Goal: Use online tool/utility: Utilize a website feature to perform a specific function

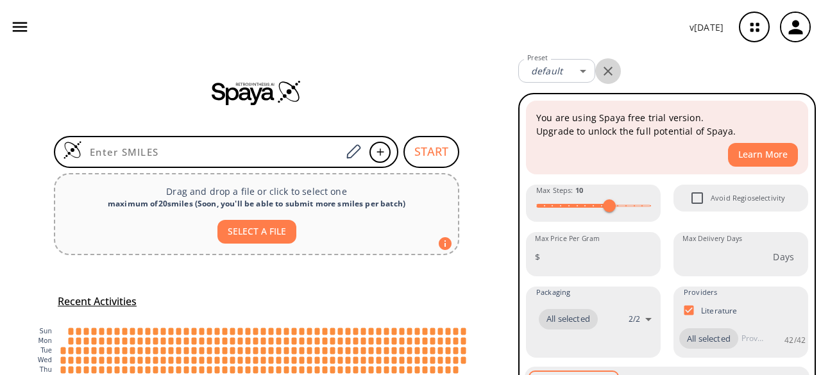
click at [612, 66] on icon "button" at bounding box center [607, 70] width 15 height 15
click at [13, 38] on button "button" at bounding box center [19, 26] width 29 height 29
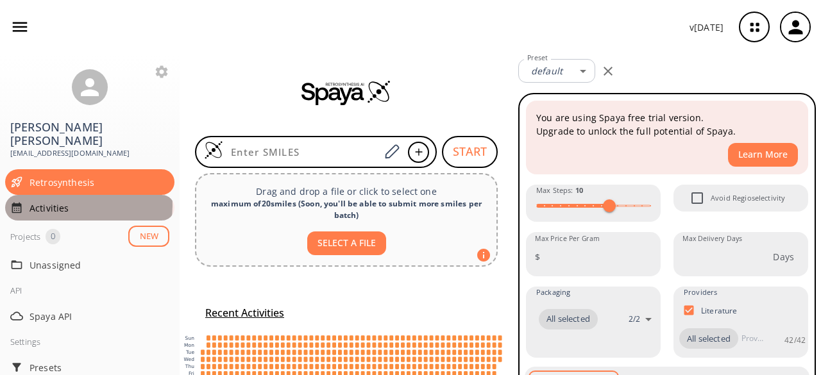
click at [88, 201] on span "Activities" at bounding box center [99, 207] width 140 height 13
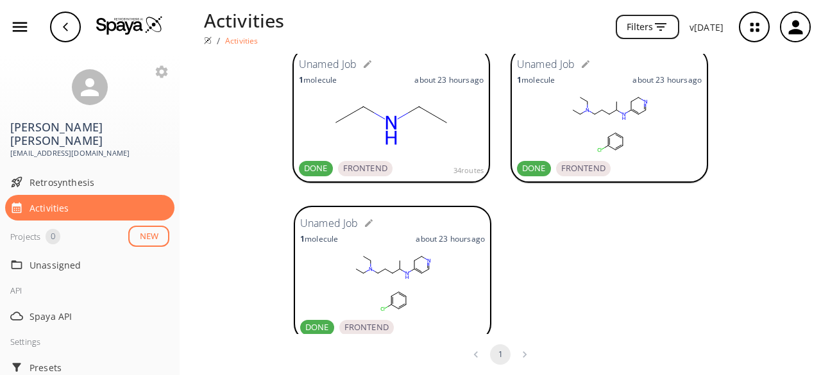
scroll to position [69, 0]
click at [592, 131] on rect at bounding box center [609, 123] width 185 height 64
click at [432, 105] on rect at bounding box center [391, 123] width 185 height 64
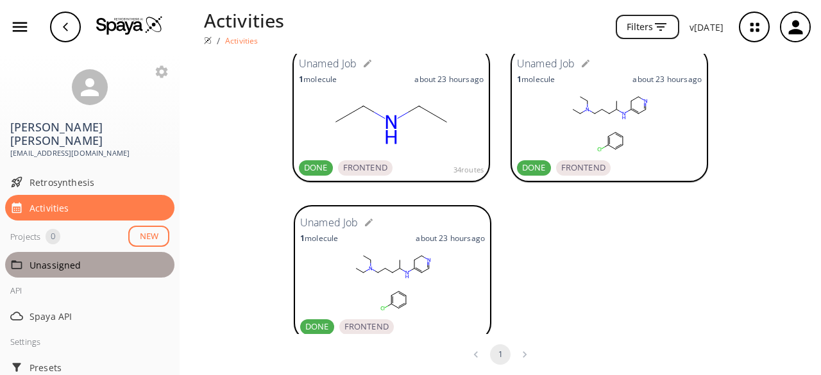
click at [97, 258] on span "Unassigned" at bounding box center [99, 264] width 140 height 13
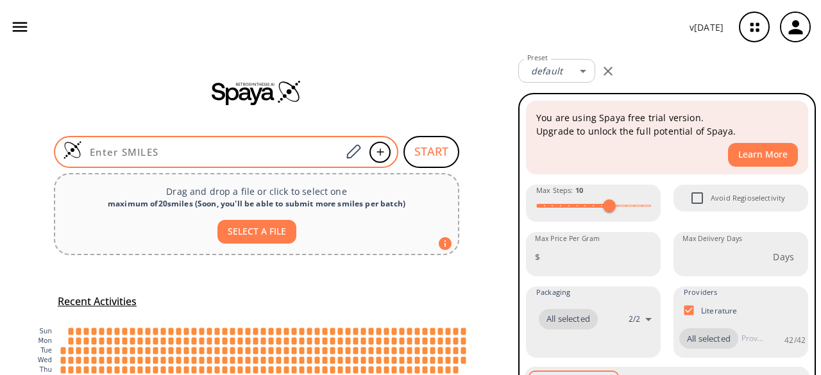
click at [178, 155] on input at bounding box center [211, 152] width 259 height 13
click at [346, 149] on icon at bounding box center [352, 152] width 17 height 17
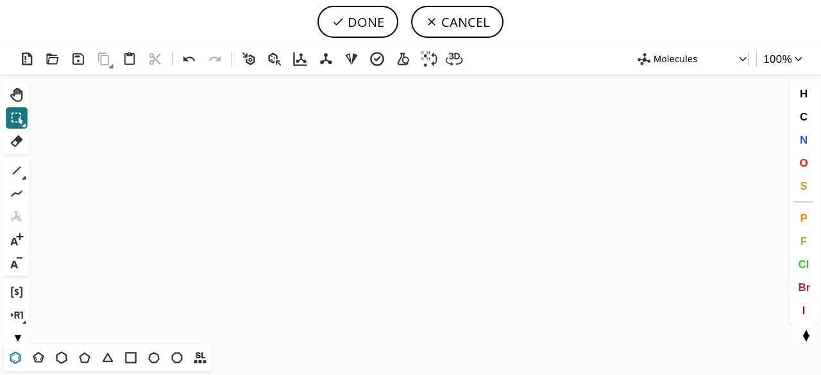
click at [13, 352] on icon at bounding box center [15, 357] width 17 height 17
click at [269, 183] on icon "Created with [PERSON_NAME] 2.3.0" at bounding box center [410, 209] width 751 height 270
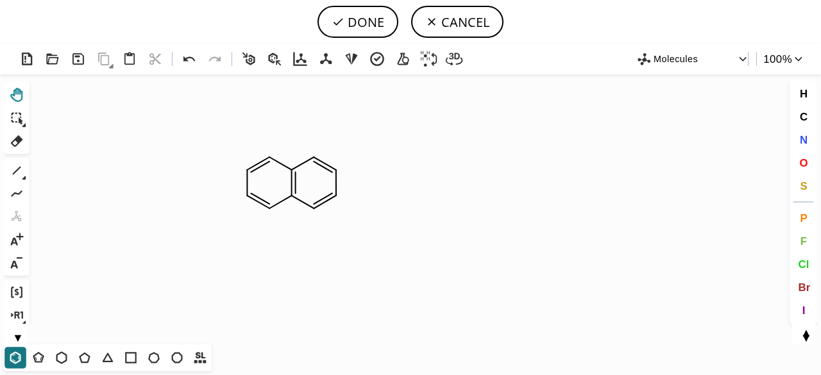
click at [16, 94] on icon at bounding box center [16, 95] width 12 height 14
click at [800, 133] on button "N" at bounding box center [804, 140] width 22 height 22
click at [314, 214] on tspan "N" at bounding box center [314, 214] width 6 height 10
click at [803, 260] on span "Cl" at bounding box center [803, 264] width 11 height 12
drag, startPoint x: 245, startPoint y: 196, endPoint x: 215, endPoint y: 209, distance: 32.4
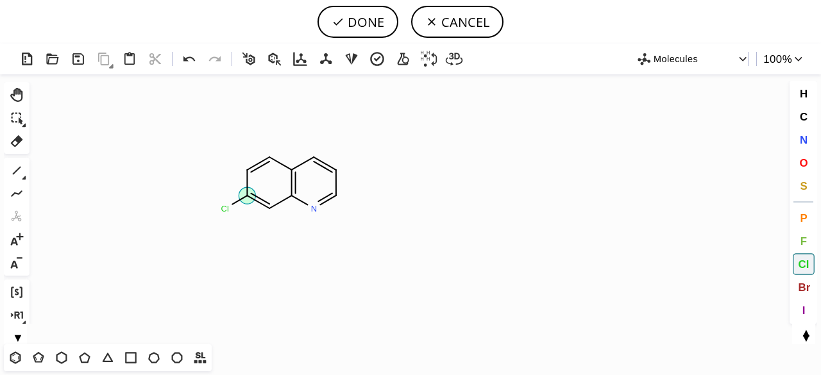
click at [215, 209] on icon "Created with [PERSON_NAME] 2.3.0 N Cl Cl" at bounding box center [410, 209] width 751 height 270
click at [805, 119] on span "C" at bounding box center [803, 116] width 8 height 12
click at [803, 140] on span "N" at bounding box center [803, 139] width 8 height 12
click at [315, 133] on icon "Created with [PERSON_NAME] 2.3.0 N Cl N H 2 N" at bounding box center [410, 209] width 751 height 270
click at [803, 114] on span "C" at bounding box center [803, 116] width 8 height 12
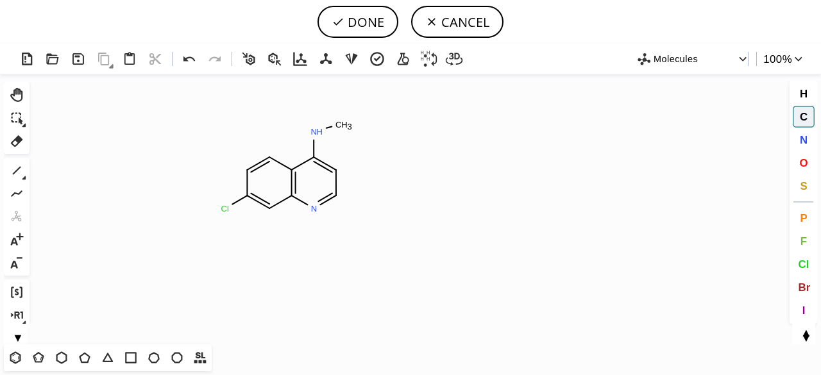
drag, startPoint x: 323, startPoint y: 133, endPoint x: 372, endPoint y: 117, distance: 52.1
click at [372, 117] on icon "Created with [PERSON_NAME] 2.3.0 N H N Cl C H 3 C" at bounding box center [410, 209] width 751 height 270
drag, startPoint x: 344, startPoint y: 130, endPoint x: 365, endPoint y: 133, distance: 22.0
click at [373, 134] on icon "Created with [PERSON_NAME] 2.3.0 N H N Cl C H 3 C" at bounding box center [410, 209] width 751 height 270
drag, startPoint x: 369, startPoint y: 131, endPoint x: 387, endPoint y: 119, distance: 21.7
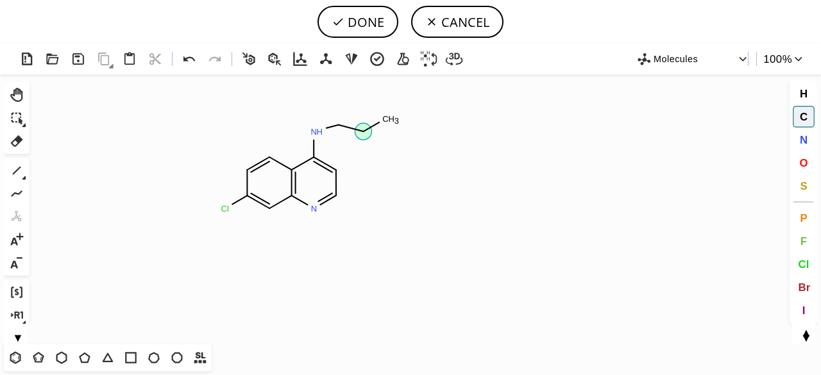
click at [387, 119] on icon "Created with [PERSON_NAME] 2.3.0 N Cl N H C H 3 C" at bounding box center [410, 209] width 751 height 270
drag, startPoint x: 387, startPoint y: 119, endPoint x: 408, endPoint y: 133, distance: 25.4
click at [408, 133] on icon "Created with [PERSON_NAME] 2.3.0 N Cl N H C H 3 C" at bounding box center [410, 209] width 751 height 270
drag, startPoint x: 410, startPoint y: 131, endPoint x: 433, endPoint y: 121, distance: 25.3
click at [433, 121] on icon "Created with [PERSON_NAME] 2.3.0 N Cl N H C H 3 C" at bounding box center [410, 209] width 751 height 270
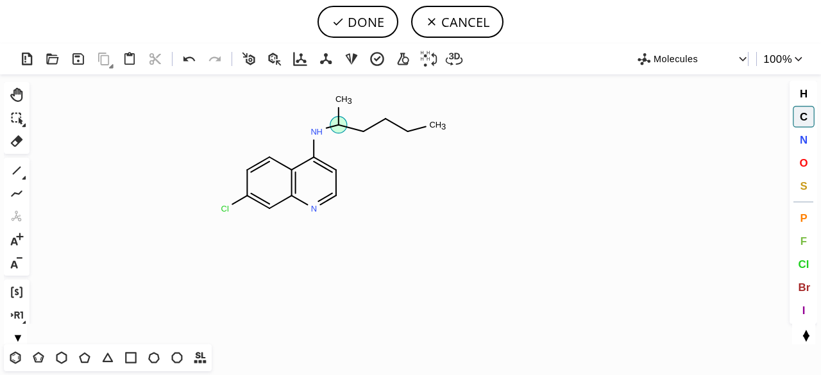
drag, startPoint x: 339, startPoint y: 124, endPoint x: 337, endPoint y: 105, distance: 19.9
click at [337, 105] on icon "Created with [PERSON_NAME] 2.3.0 N H N Cl C H 3 C H 3 C" at bounding box center [410, 209] width 751 height 270
click at [800, 141] on span "N" at bounding box center [803, 139] width 8 height 12
click at [433, 126] on tspan "N" at bounding box center [433, 126] width 6 height 10
click at [804, 115] on span "C" at bounding box center [803, 116] width 8 height 12
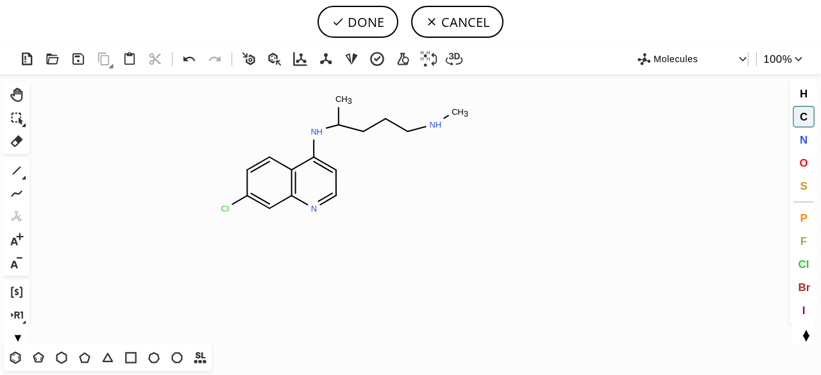
drag, startPoint x: 439, startPoint y: 119, endPoint x: 471, endPoint y: 98, distance: 38.6
click at [471, 98] on icon "Created with [PERSON_NAME] 2.3.0 N H N Cl N H C H 3 C H 3 C" at bounding box center [410, 209] width 751 height 270
drag, startPoint x: 461, startPoint y: 114, endPoint x: 472, endPoint y: 118, distance: 11.6
click at [486, 122] on icon "Created with [PERSON_NAME] 2.3.0 N H N Cl N H C H 3 C H 3 C" at bounding box center [410, 209] width 751 height 270
drag, startPoint x: 435, startPoint y: 131, endPoint x: 466, endPoint y: 155, distance: 38.5
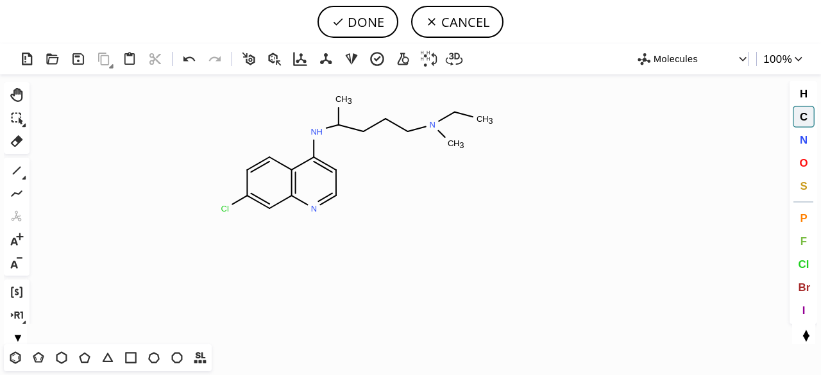
click at [466, 155] on icon "Created with [PERSON_NAME] 2.3.0 N N Cl N H C H 3 C H 3 C H 3 C" at bounding box center [410, 209] width 751 height 270
drag, startPoint x: 454, startPoint y: 144, endPoint x: 503, endPoint y: 139, distance: 48.9
click at [503, 139] on icon "Created with [PERSON_NAME] 2.3.0 N N Cl N H C H 3 C H 3 C H 3 C" at bounding box center [410, 209] width 751 height 270
click at [563, 123] on tspan "C" at bounding box center [563, 124] width 6 height 10
click at [182, 63] on icon at bounding box center [189, 59] width 19 height 19
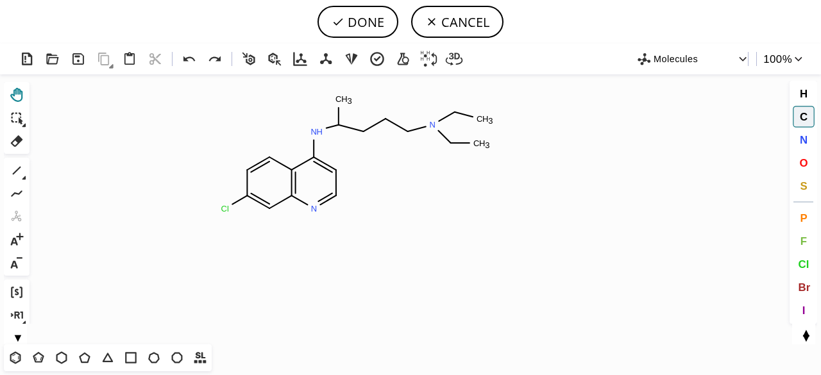
click at [23, 92] on icon at bounding box center [16, 95] width 17 height 17
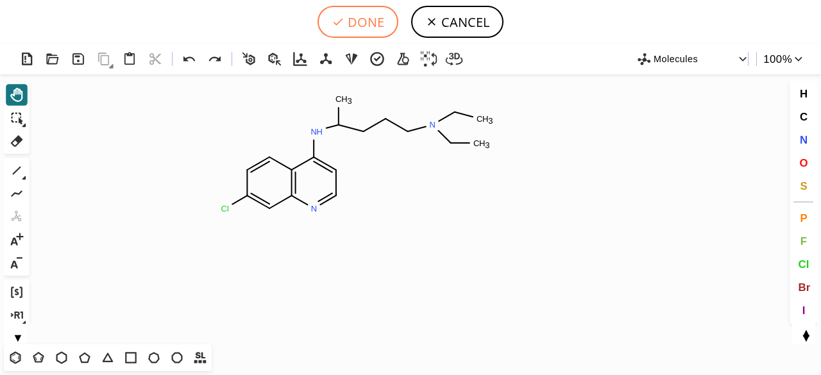
click at [364, 28] on button "DONE" at bounding box center [357, 22] width 81 height 32
type input "C1C(Cl)=CC2N=CC=C(NC(C)CCCN(CC)CC)C=2C=1"
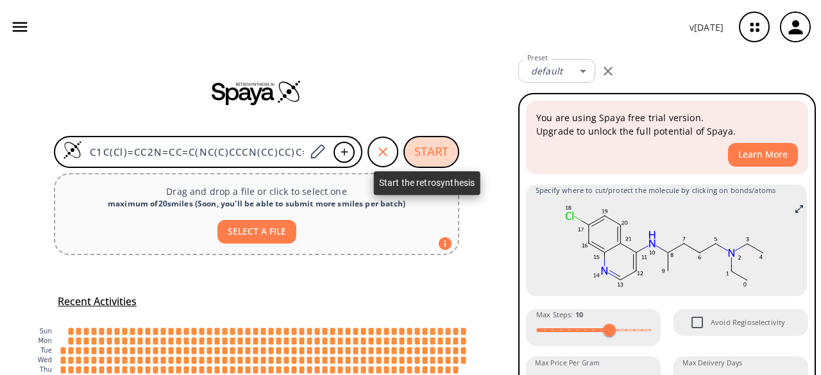
click at [433, 148] on button "START" at bounding box center [431, 152] width 56 height 32
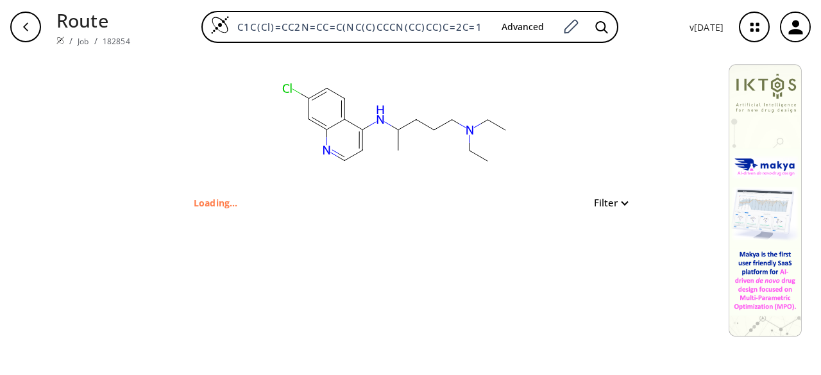
type input "Clc1cc2nccc(c2cc1)NC(C)CCCN(CC)CC"
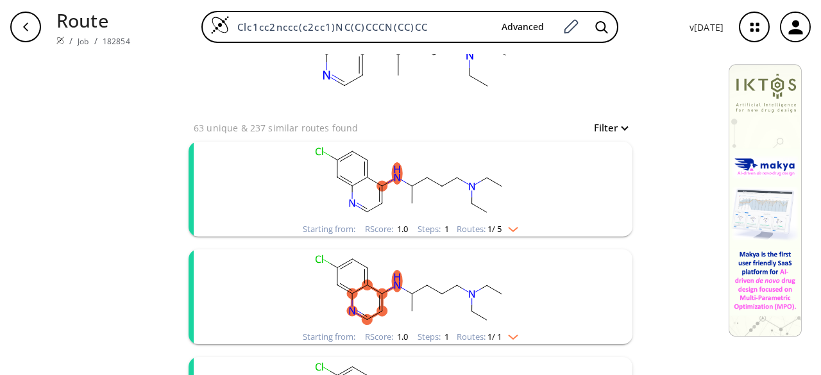
scroll to position [78, 0]
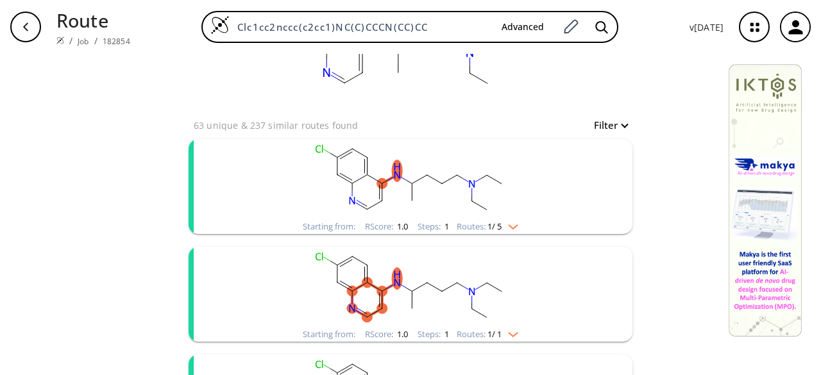
click at [511, 221] on img "clusters" at bounding box center [509, 224] width 17 height 10
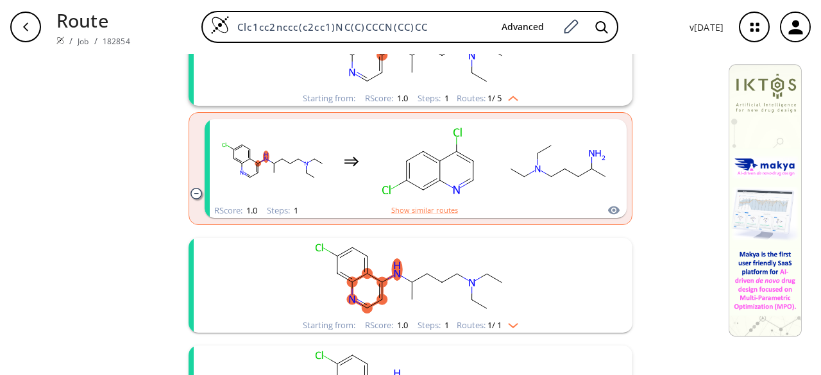
scroll to position [206, 0]
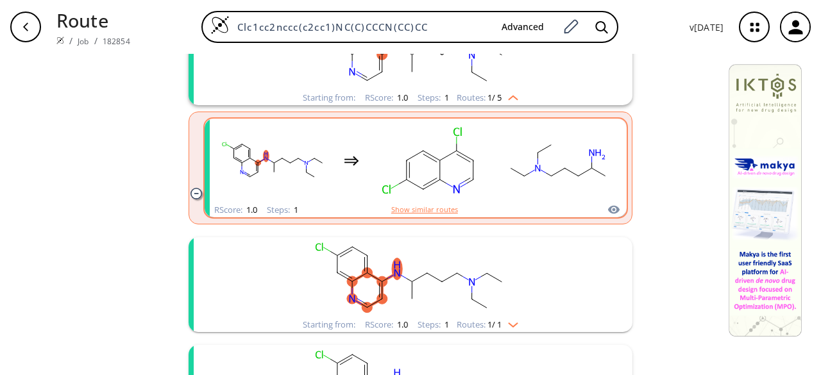
click at [426, 207] on button "Show similar routes" at bounding box center [424, 210] width 67 height 12
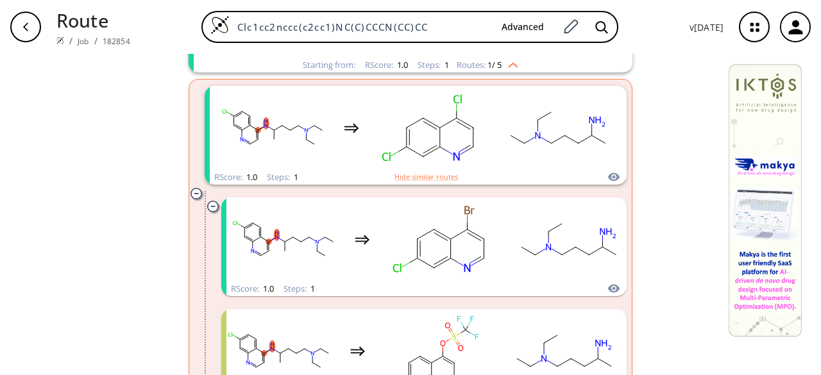
scroll to position [0, 0]
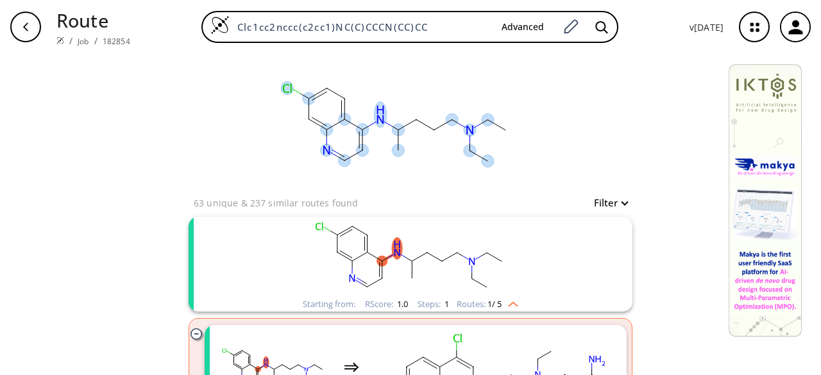
click at [446, 119] on ellipse at bounding box center [452, 119] width 12 height 12
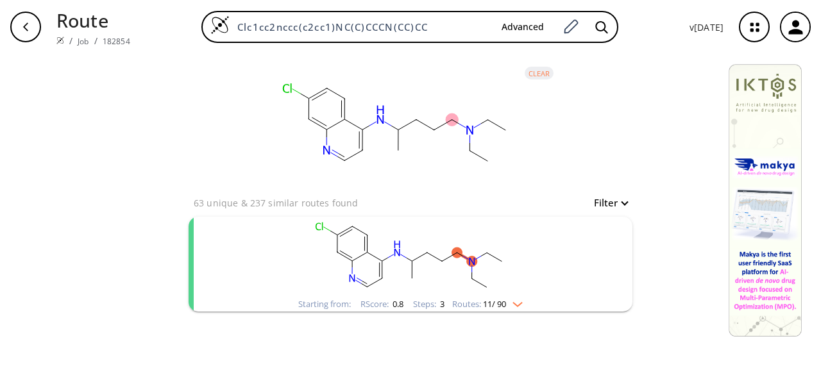
click at [519, 306] on img "clusters" at bounding box center [514, 302] width 17 height 10
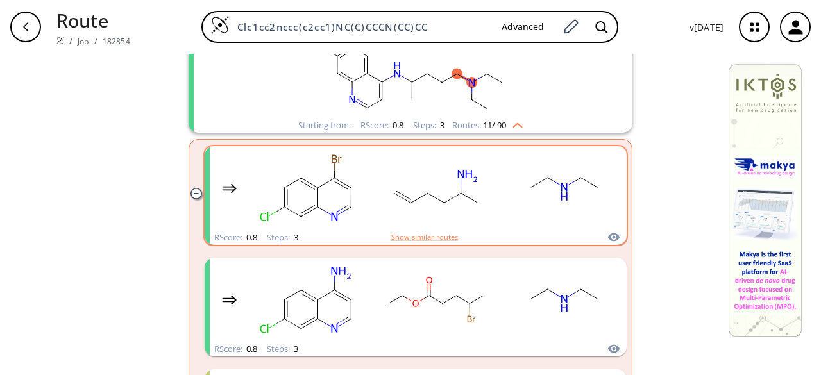
scroll to position [174, 0]
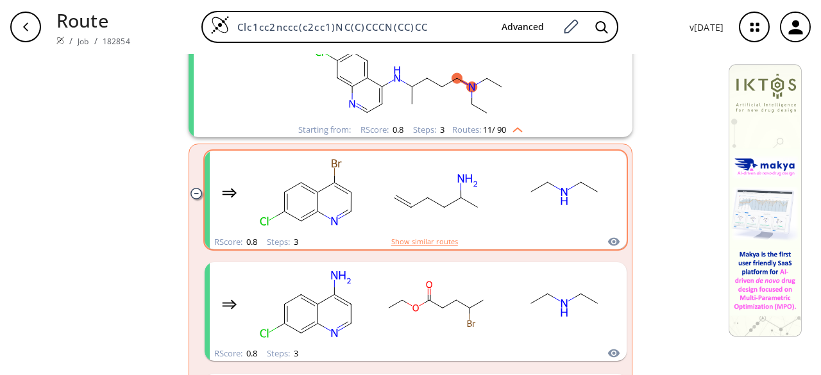
click at [426, 237] on button "Show similar routes" at bounding box center [424, 242] width 67 height 12
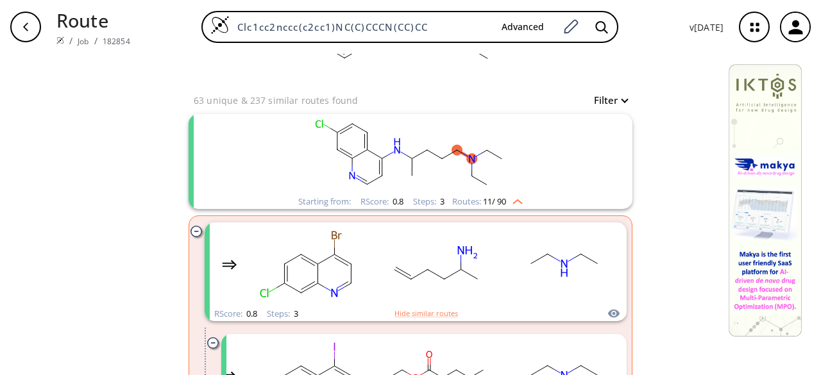
scroll to position [103, 0]
click at [451, 146] on ellipse "clusters" at bounding box center [456, 149] width 10 height 10
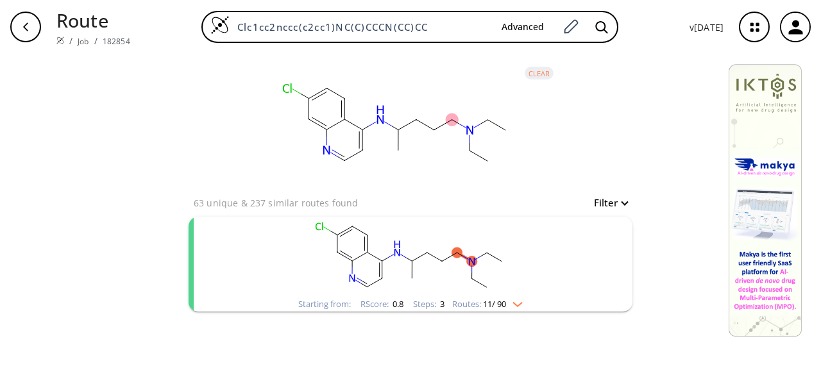
scroll to position [0, 0]
click at [450, 117] on ellipse at bounding box center [452, 119] width 12 height 12
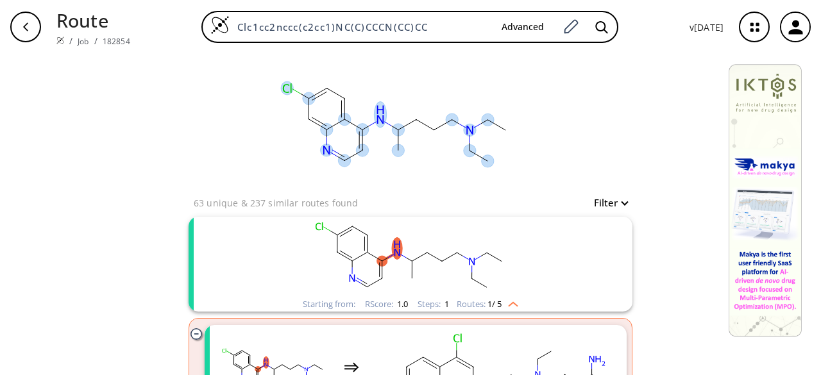
click at [481, 122] on ellipse at bounding box center [487, 119] width 12 height 12
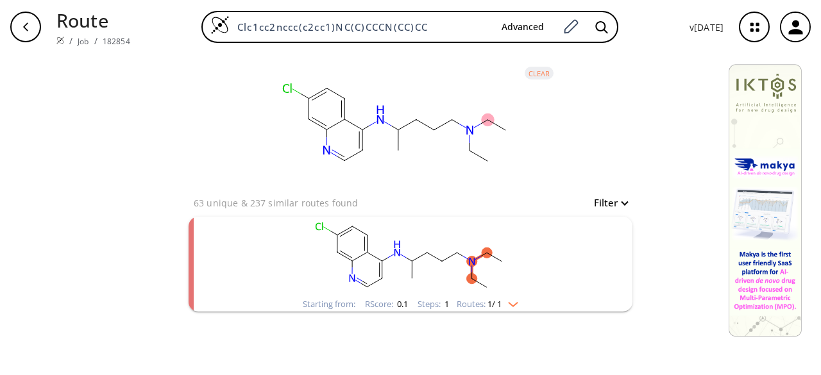
click at [501, 305] on span "1 / 1" at bounding box center [494, 304] width 14 height 8
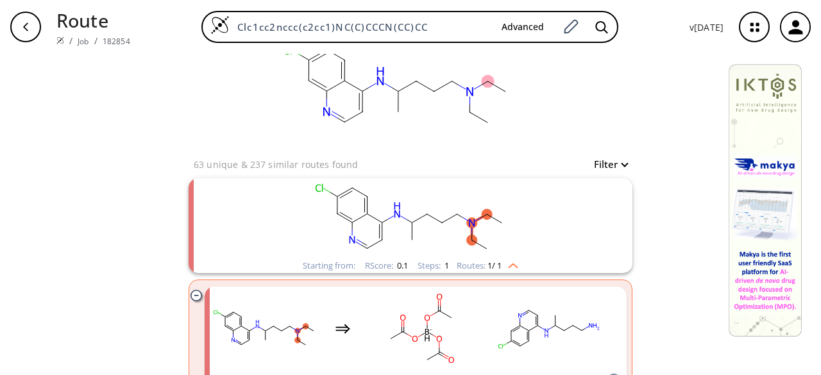
scroll to position [37, 0]
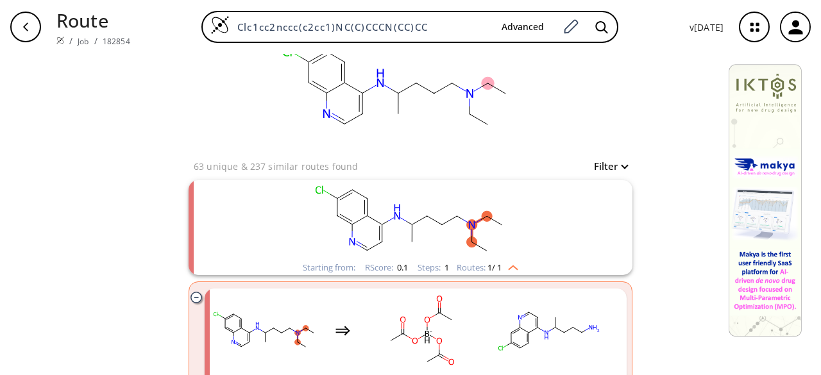
click at [609, 165] on button "Filter" at bounding box center [606, 167] width 41 height 10
click at [522, 144] on div at bounding box center [410, 187] width 821 height 375
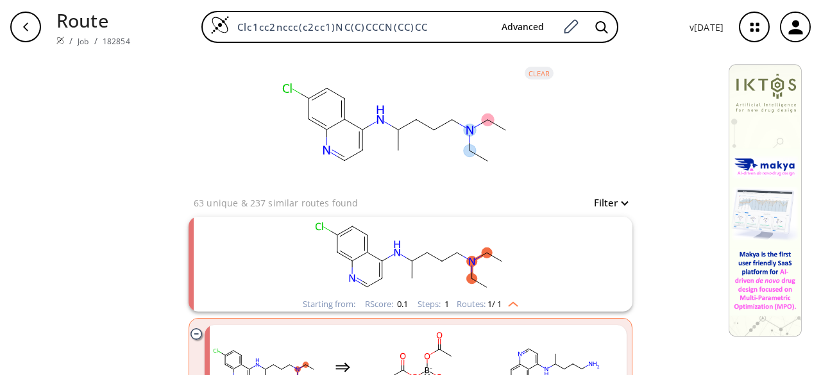
click at [451, 120] on icon at bounding box center [454, 122] width 7 height 4
click at [466, 153] on ellipse at bounding box center [469, 150] width 12 height 12
click at [648, 187] on div "clear 63 unique & 237 similar routes found Filter Starting from: RScore : 0.1 S…" at bounding box center [410, 245] width 821 height 383
click at [367, 143] on rect at bounding box center [396, 124] width 256 height 141
click at [362, 130] on icon at bounding box center [362, 140] width 0 height 21
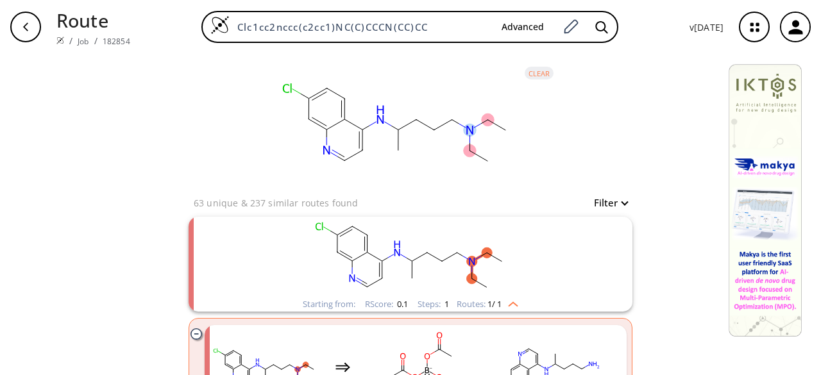
click at [528, 74] on button "clear" at bounding box center [539, 73] width 29 height 13
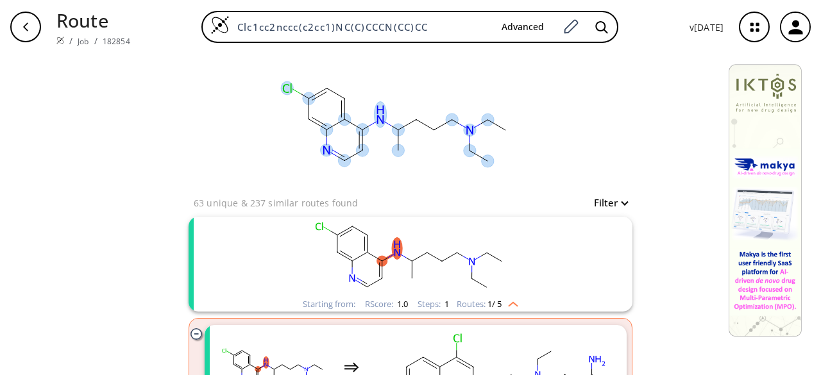
click at [448, 121] on ellipse at bounding box center [452, 119] width 12 height 12
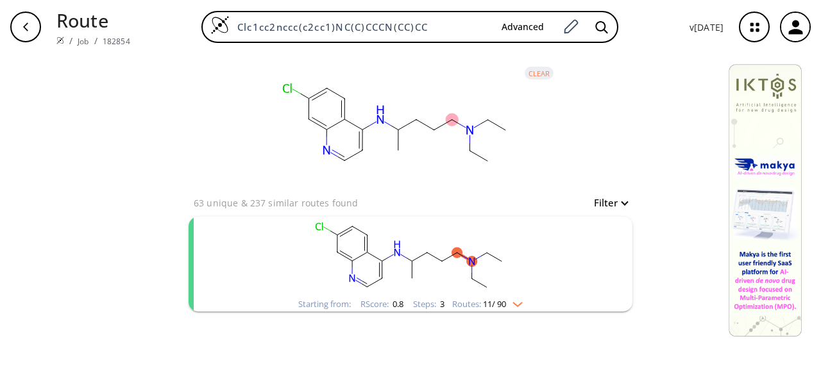
click at [515, 298] on img "clusters" at bounding box center [514, 302] width 17 height 10
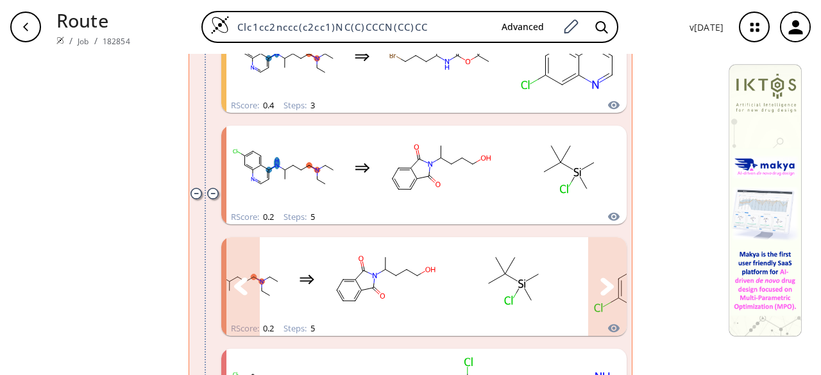
scroll to position [1660, 0]
